Goal: Obtain resource: Obtain resource

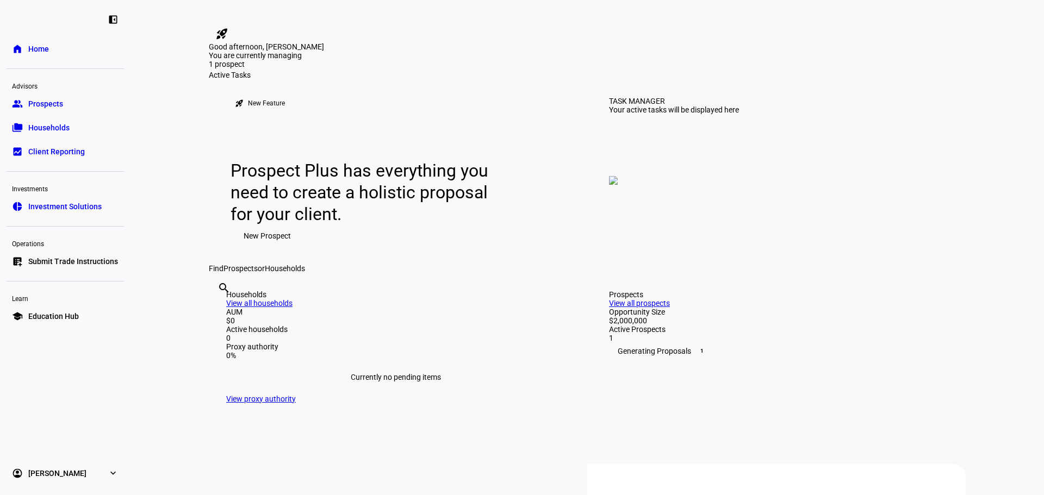
click at [63, 107] on link "group Prospects" at bounding box center [65, 104] width 117 height 22
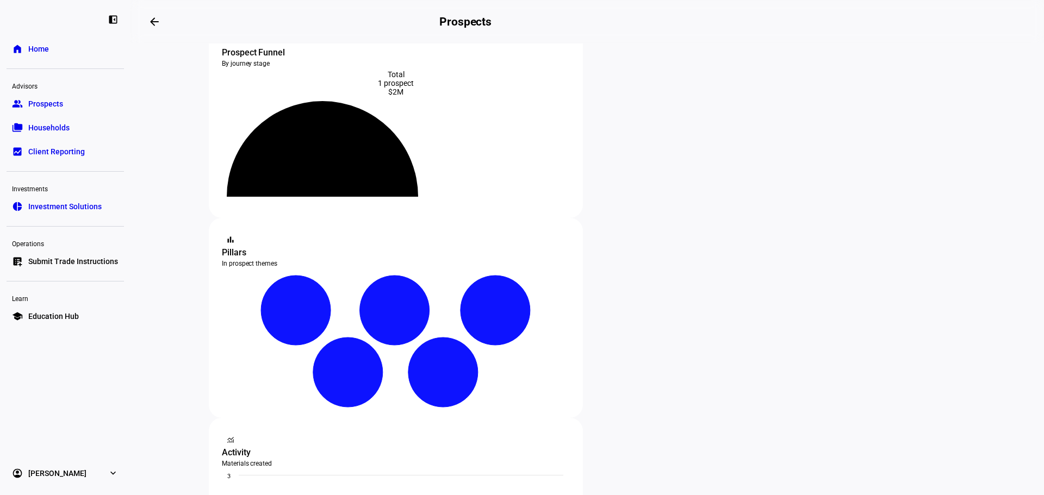
scroll to position [109, 0]
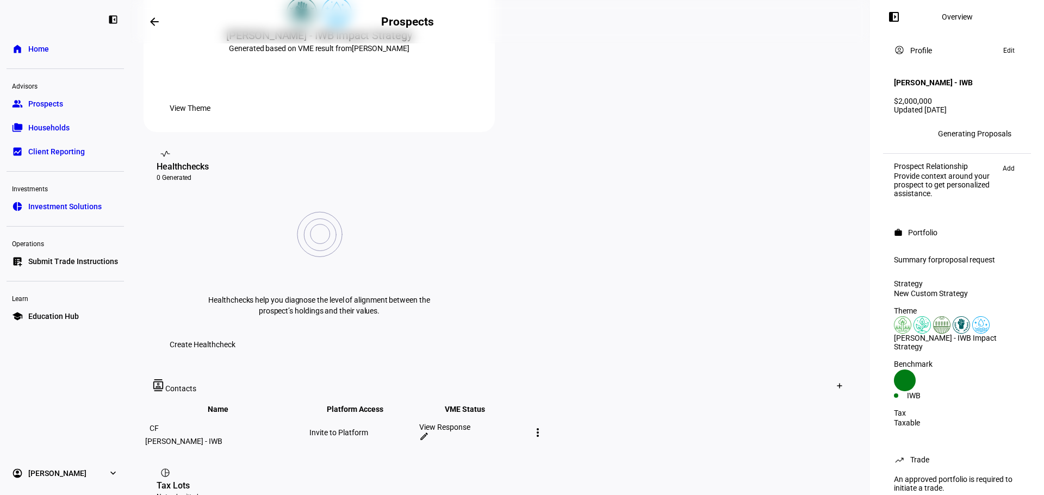
scroll to position [326, 0]
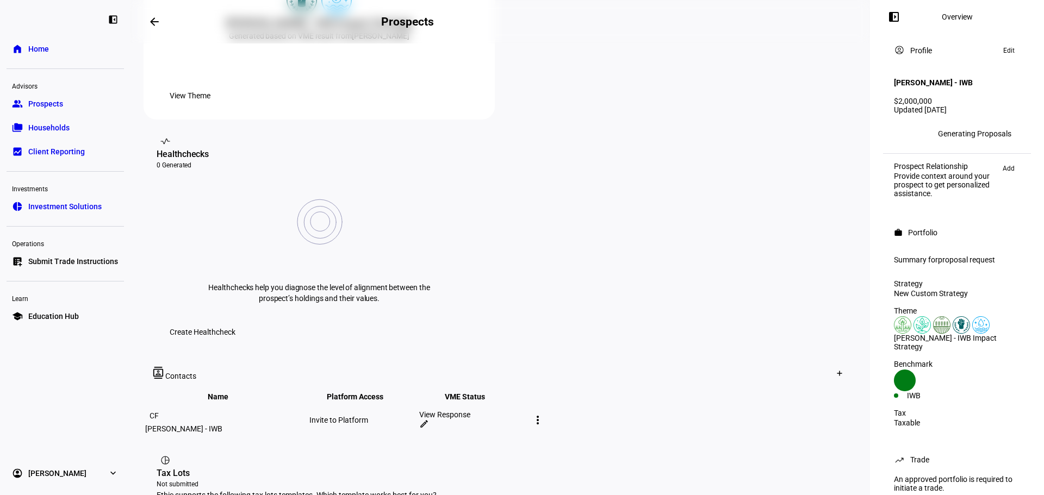
click at [210, 107] on span "View Theme" at bounding box center [190, 96] width 41 height 22
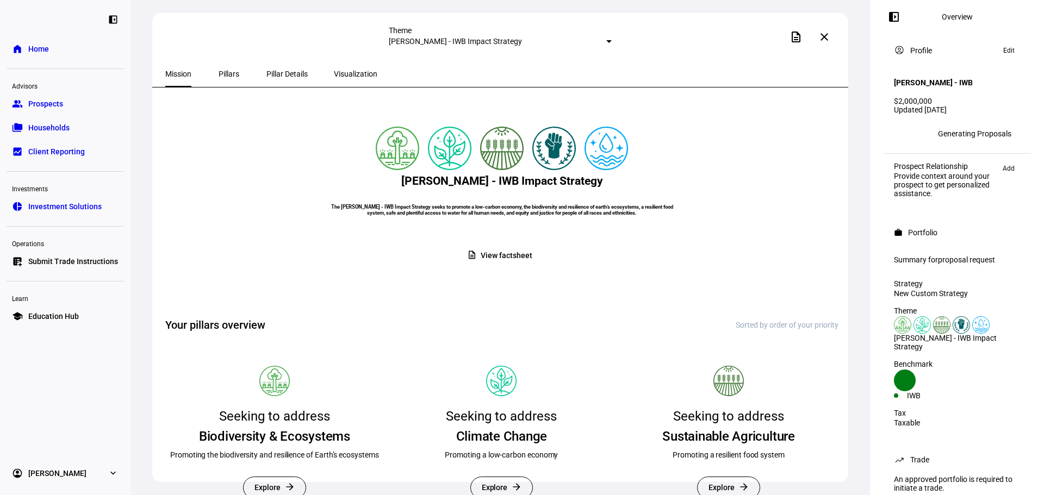
click at [219, 73] on span "Pillars" at bounding box center [229, 74] width 21 height 8
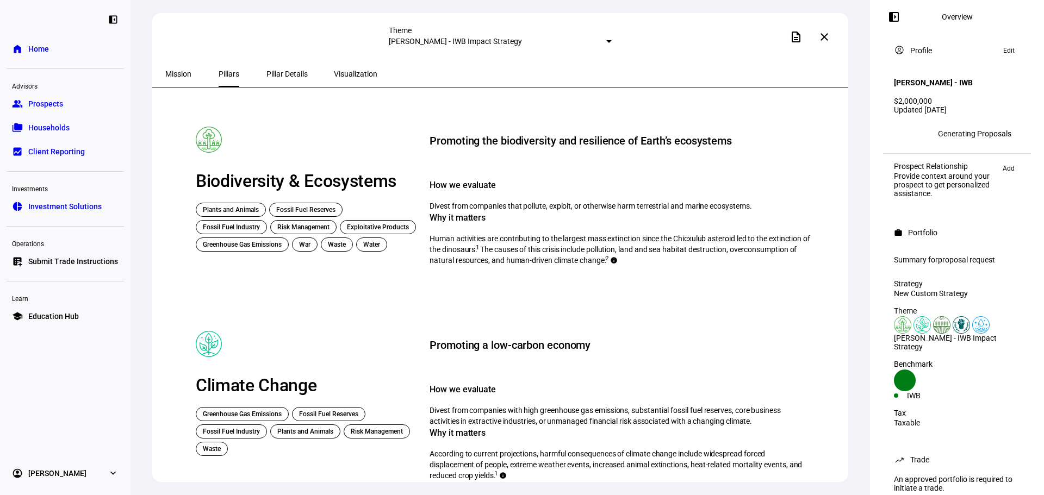
click at [178, 70] on span "Mission" at bounding box center [178, 74] width 26 height 8
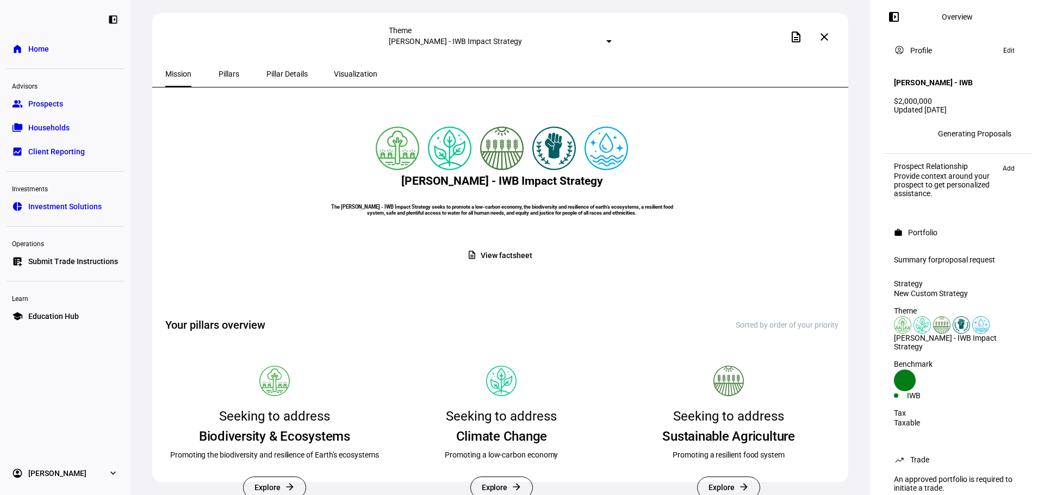
click at [493, 266] on span "View factsheet" at bounding box center [506, 255] width 51 height 21
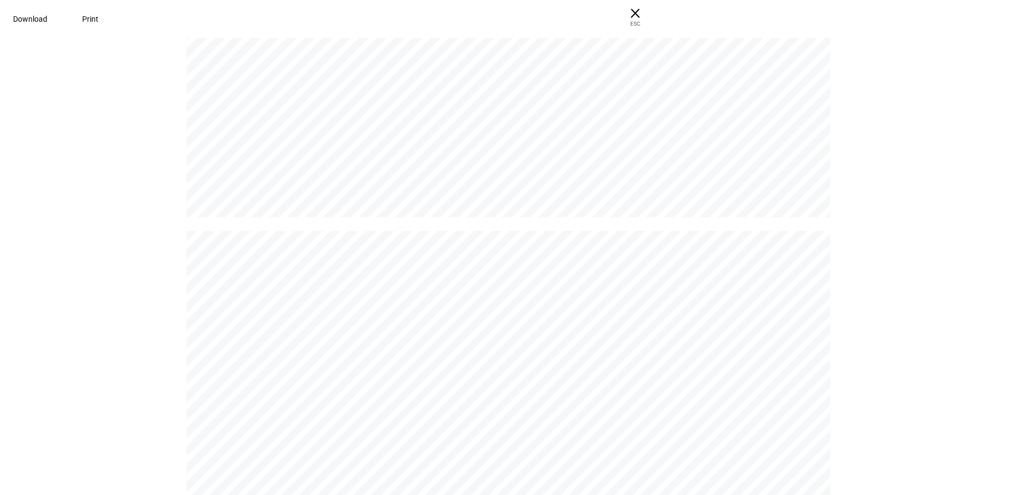
scroll to position [653, 0]
click at [47, 15] on span "Download" at bounding box center [30, 19] width 34 height 9
